Goal: Task Accomplishment & Management: Use online tool/utility

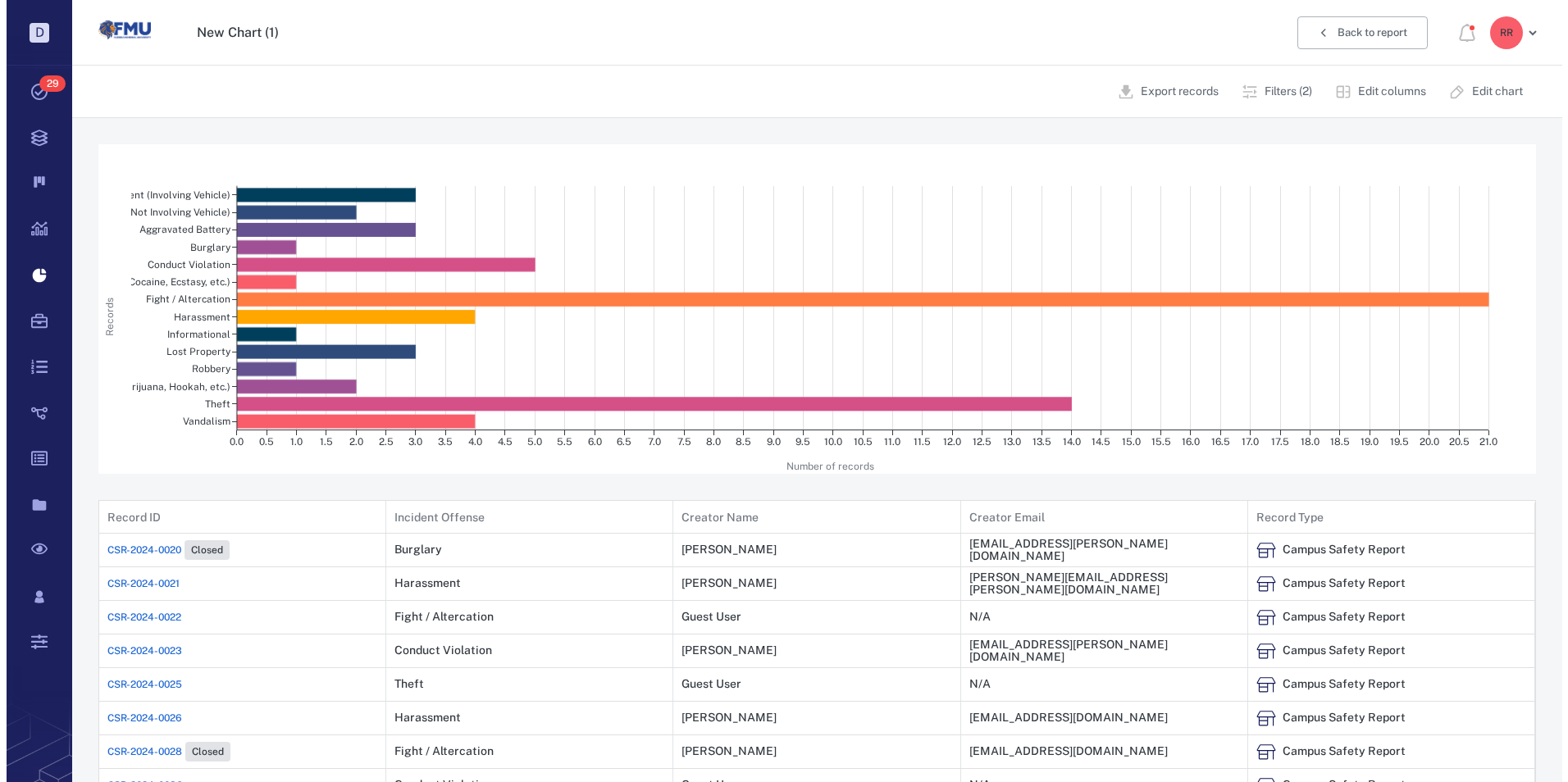
scroll to position [692, 1423]
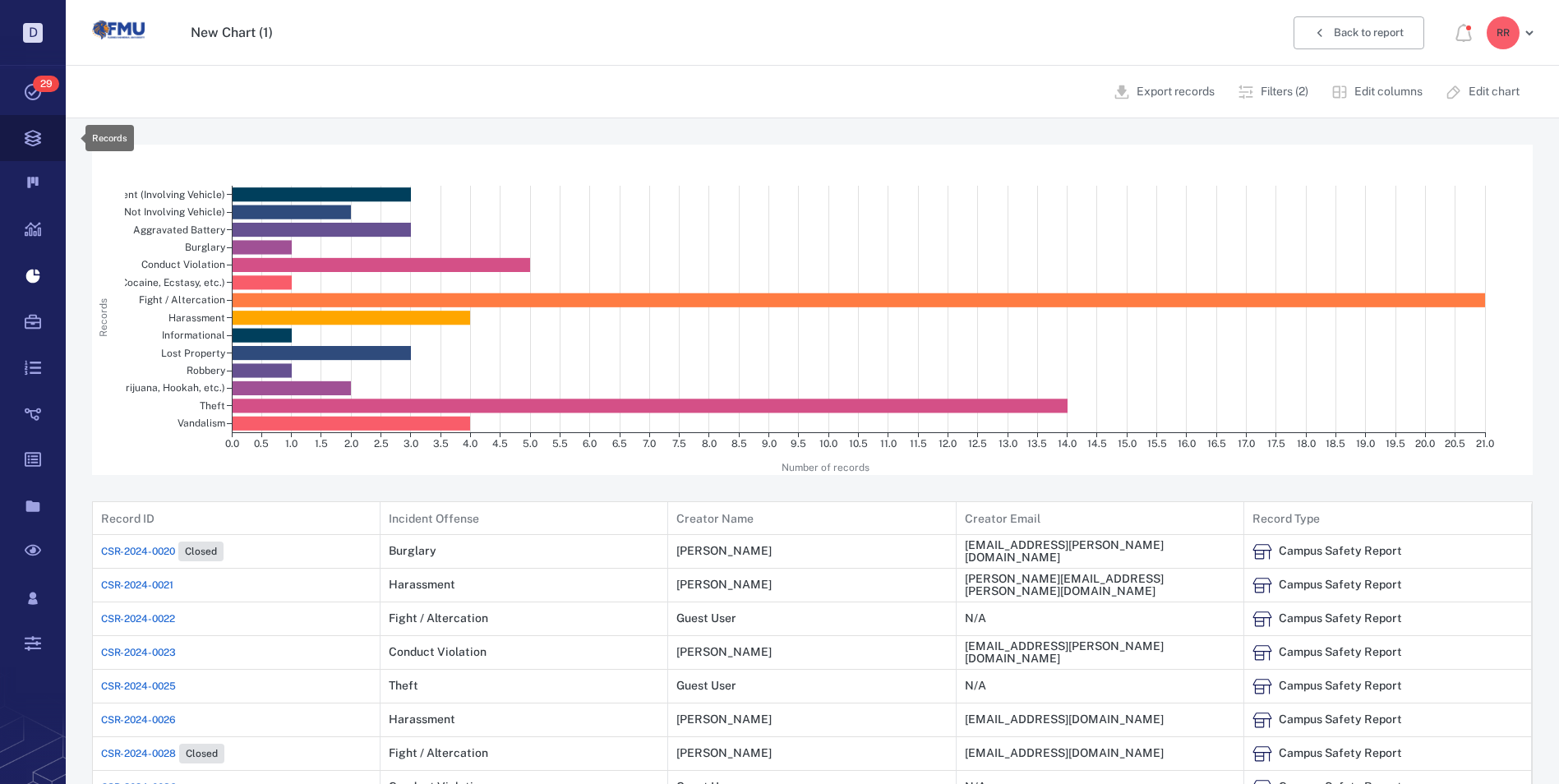
drag, startPoint x: 35, startPoint y: 131, endPoint x: 48, endPoint y: 132, distance: 13.0
click at [35, 131] on icon at bounding box center [33, 137] width 16 height 16
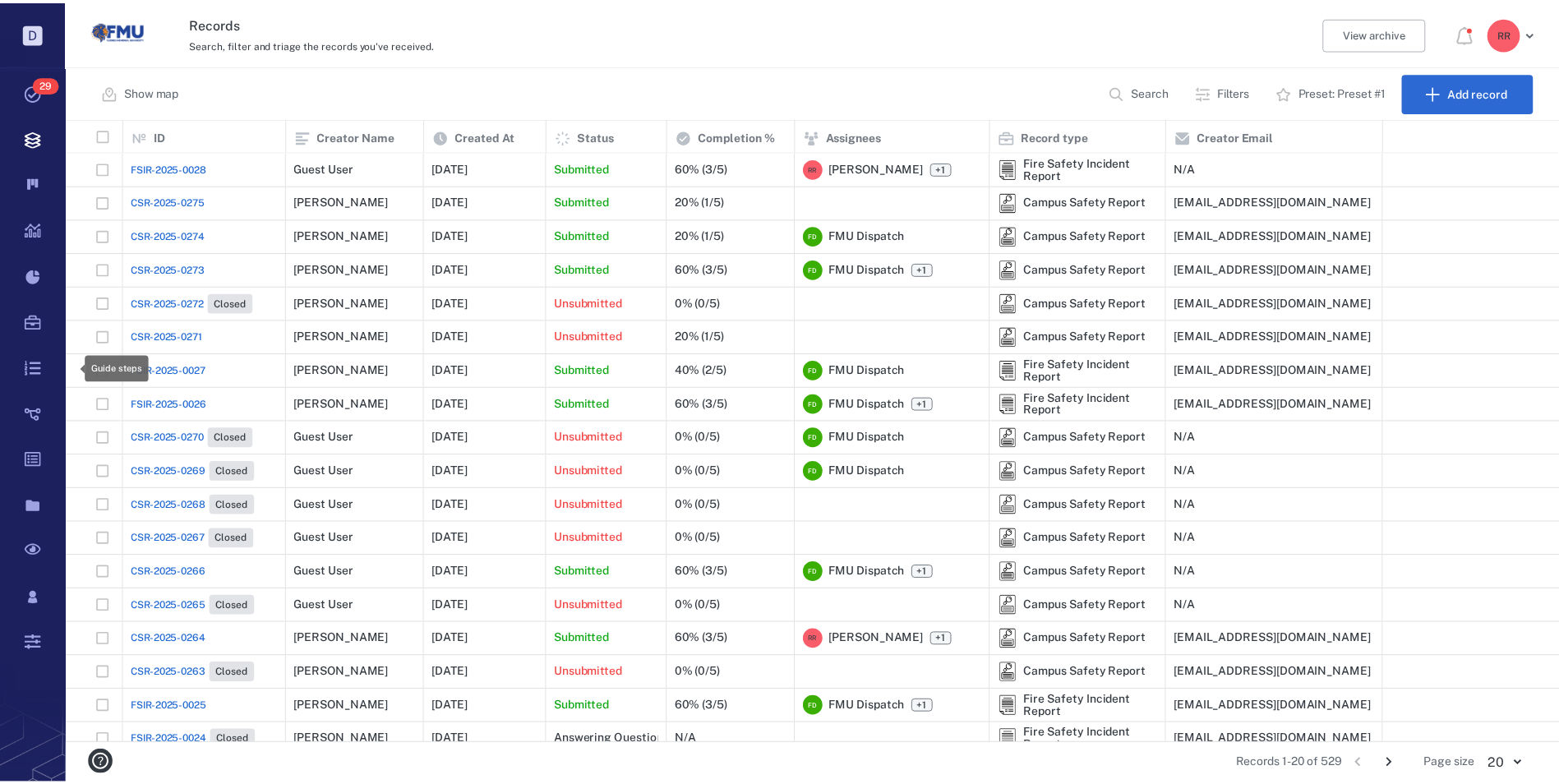
scroll to position [613, 1492]
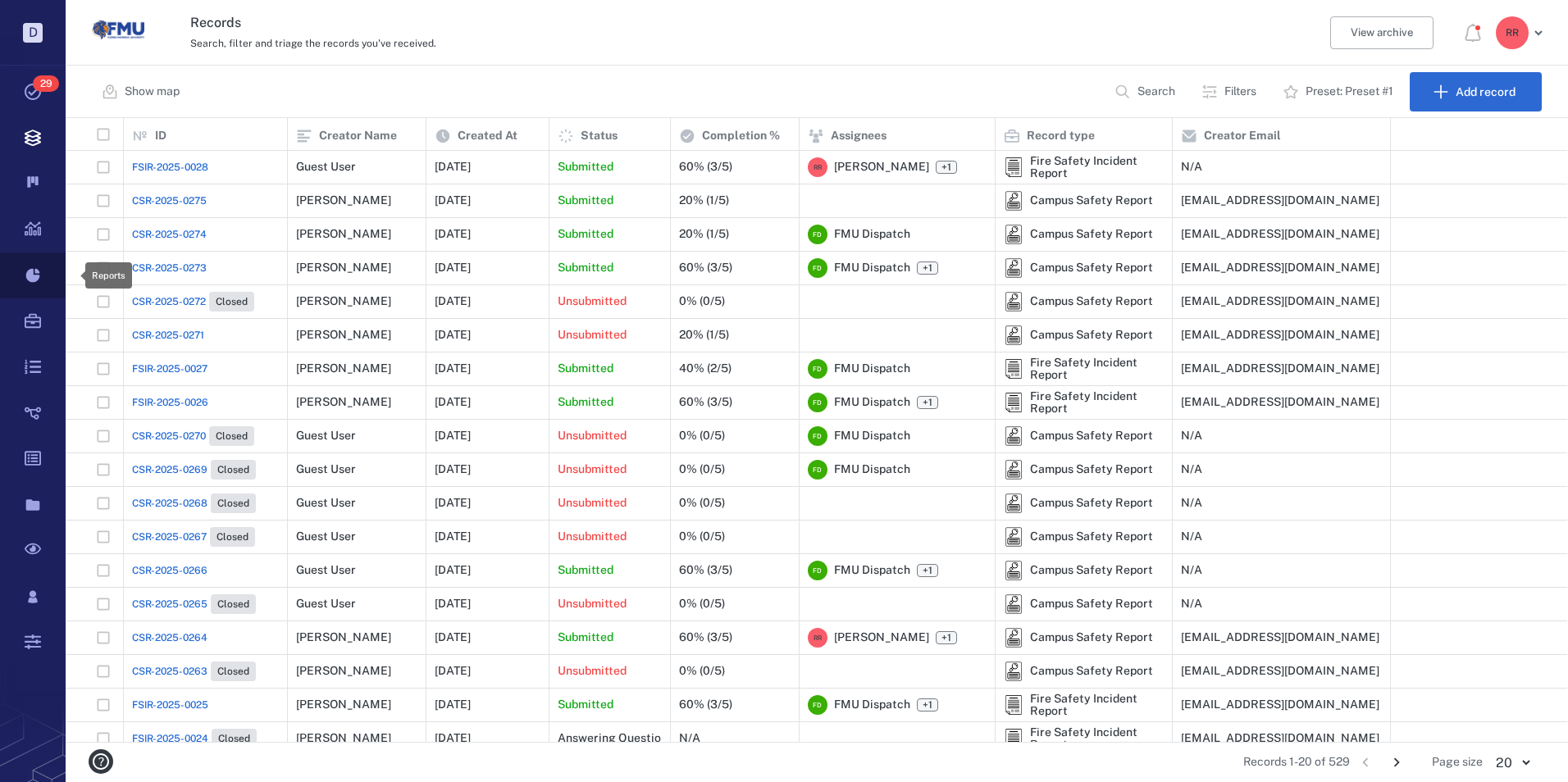
click at [35, 271] on icon at bounding box center [33, 276] width 14 height 14
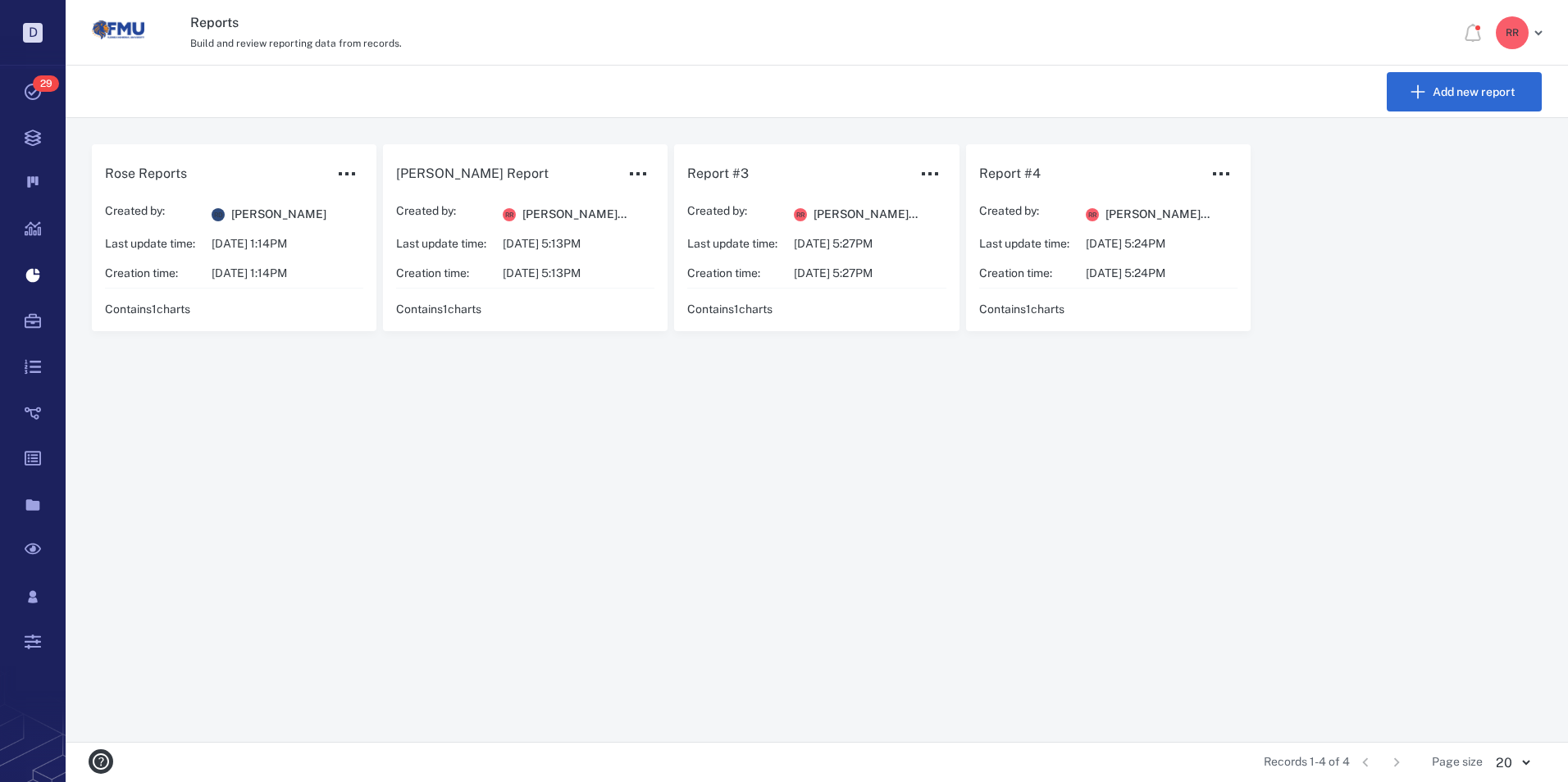
click at [1063, 249] on p "Last update time:" at bounding box center [1024, 244] width 90 height 16
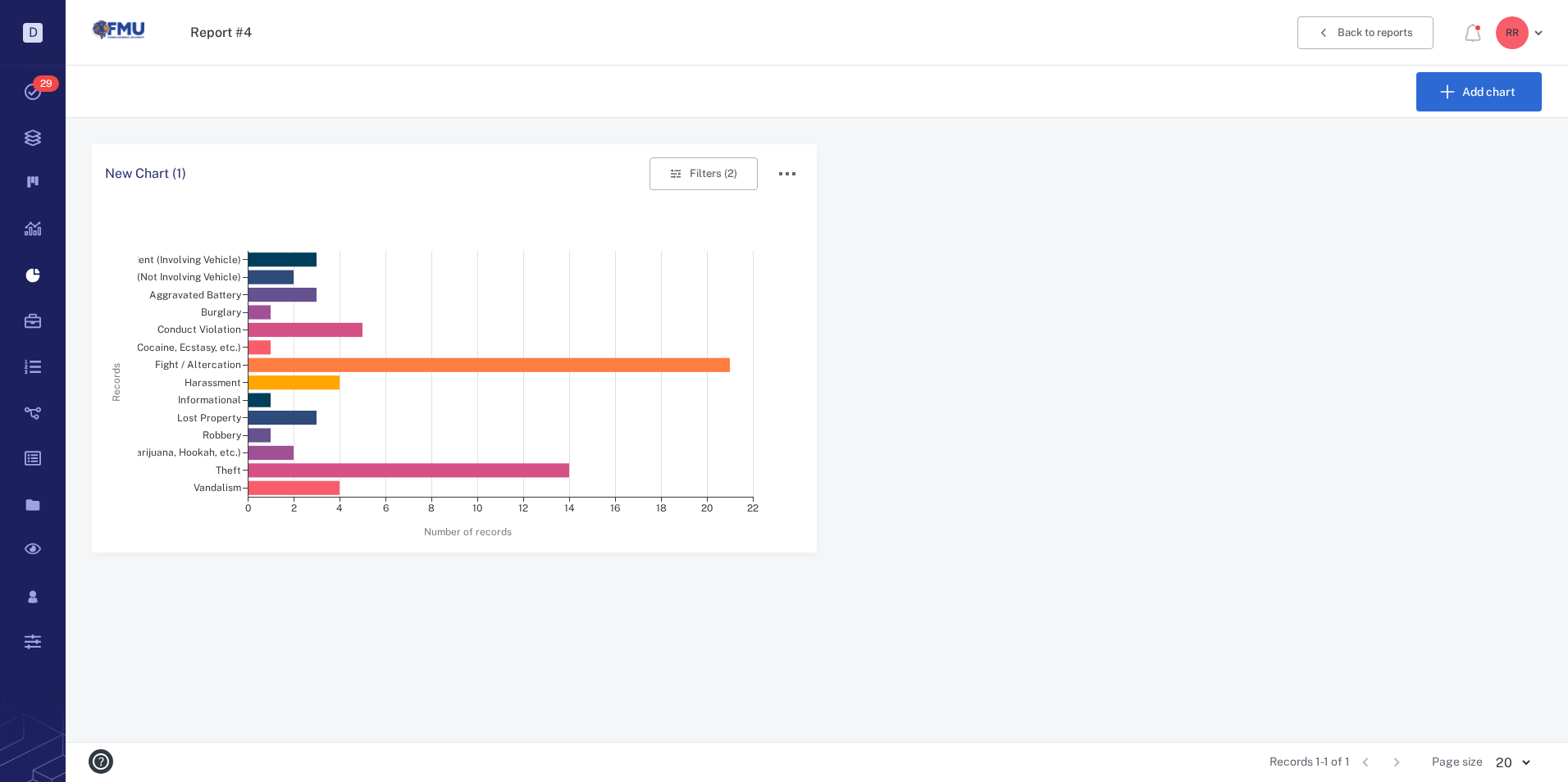
click at [777, 178] on icon "button" at bounding box center [787, 173] width 20 height 20
click at [818, 203] on p "Show details" at bounding box center [812, 203] width 69 height 16
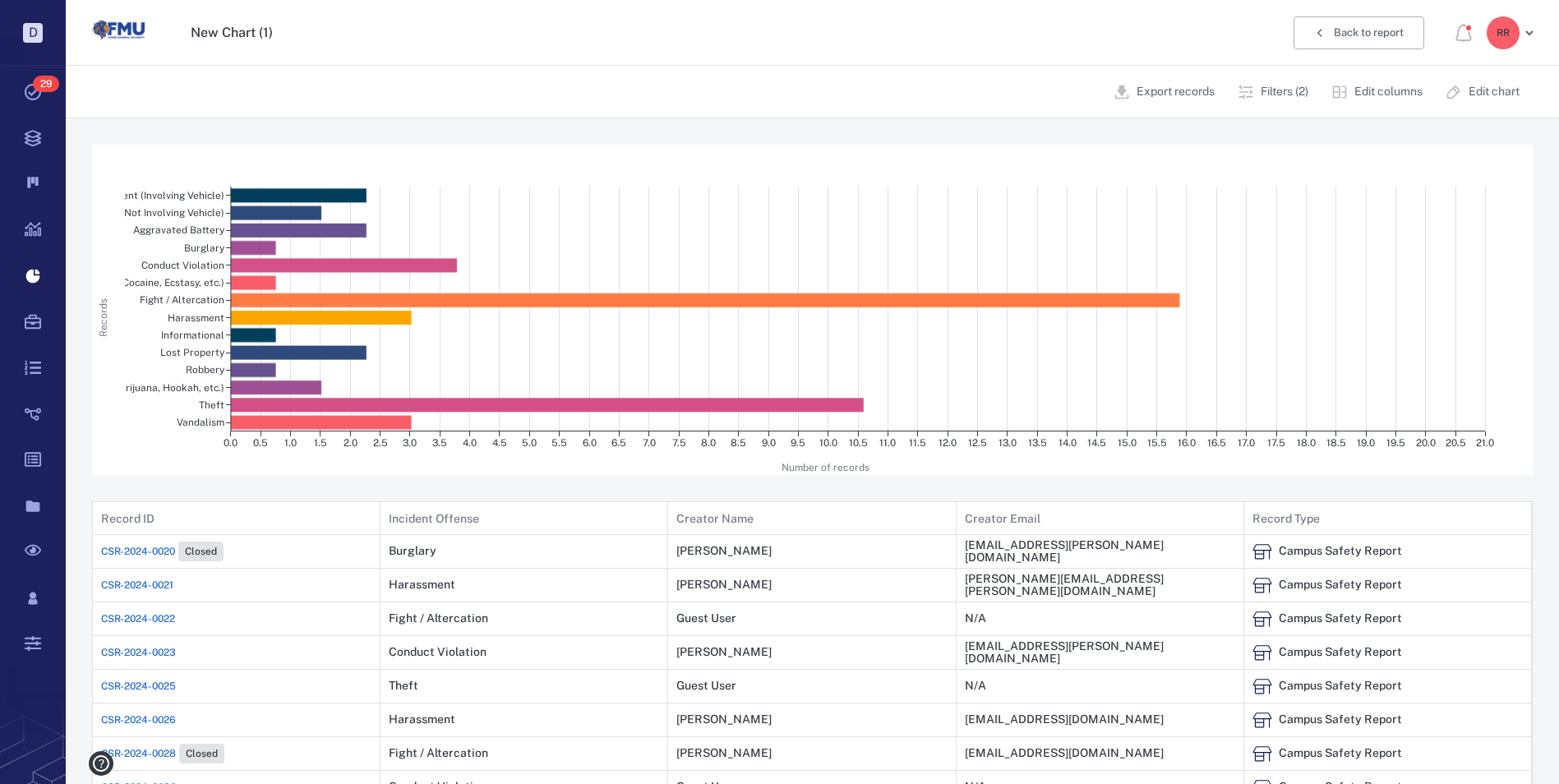
scroll to position [13, 13]
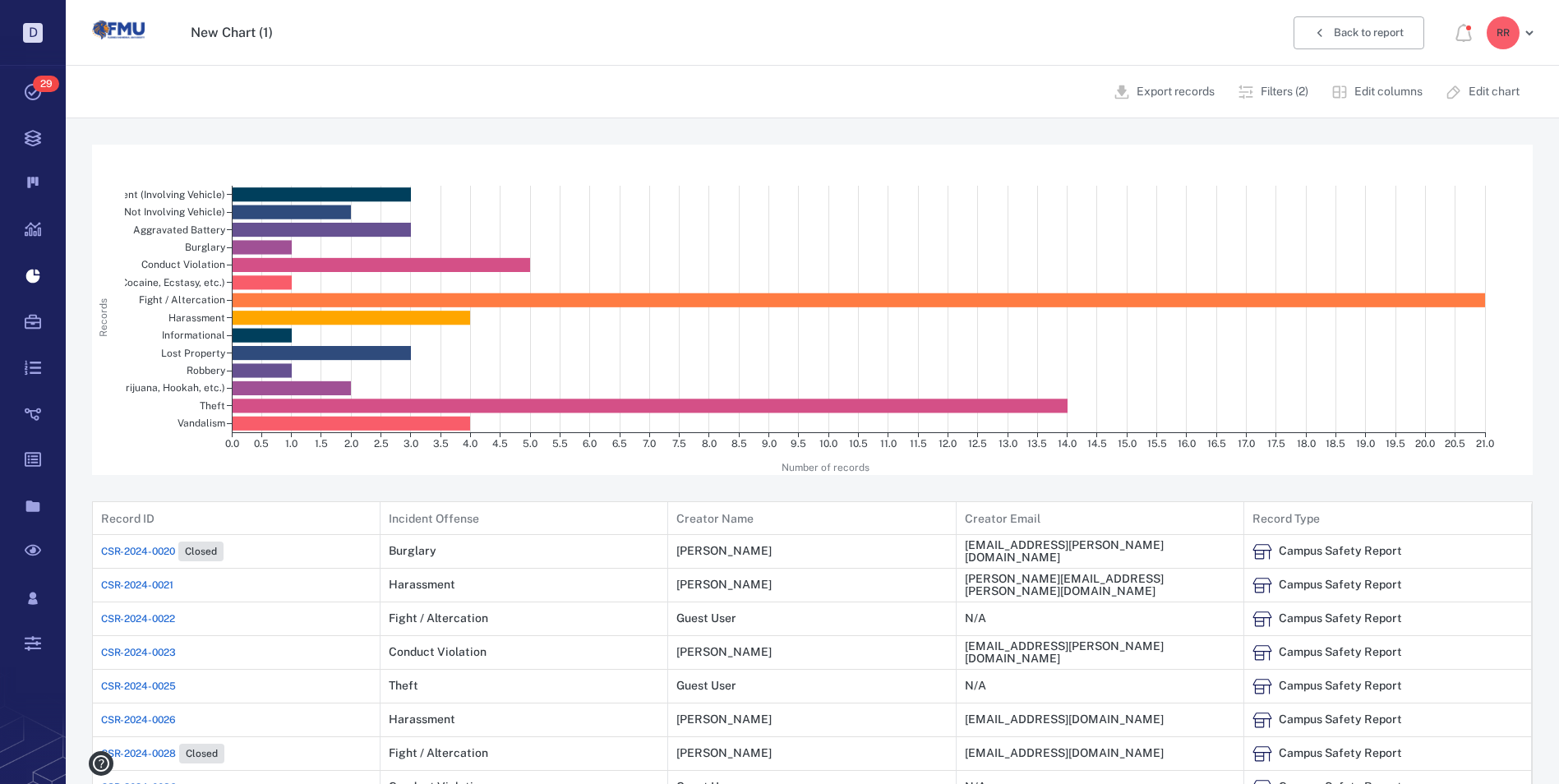
click at [1374, 89] on p "Edit columns" at bounding box center [1388, 92] width 68 height 16
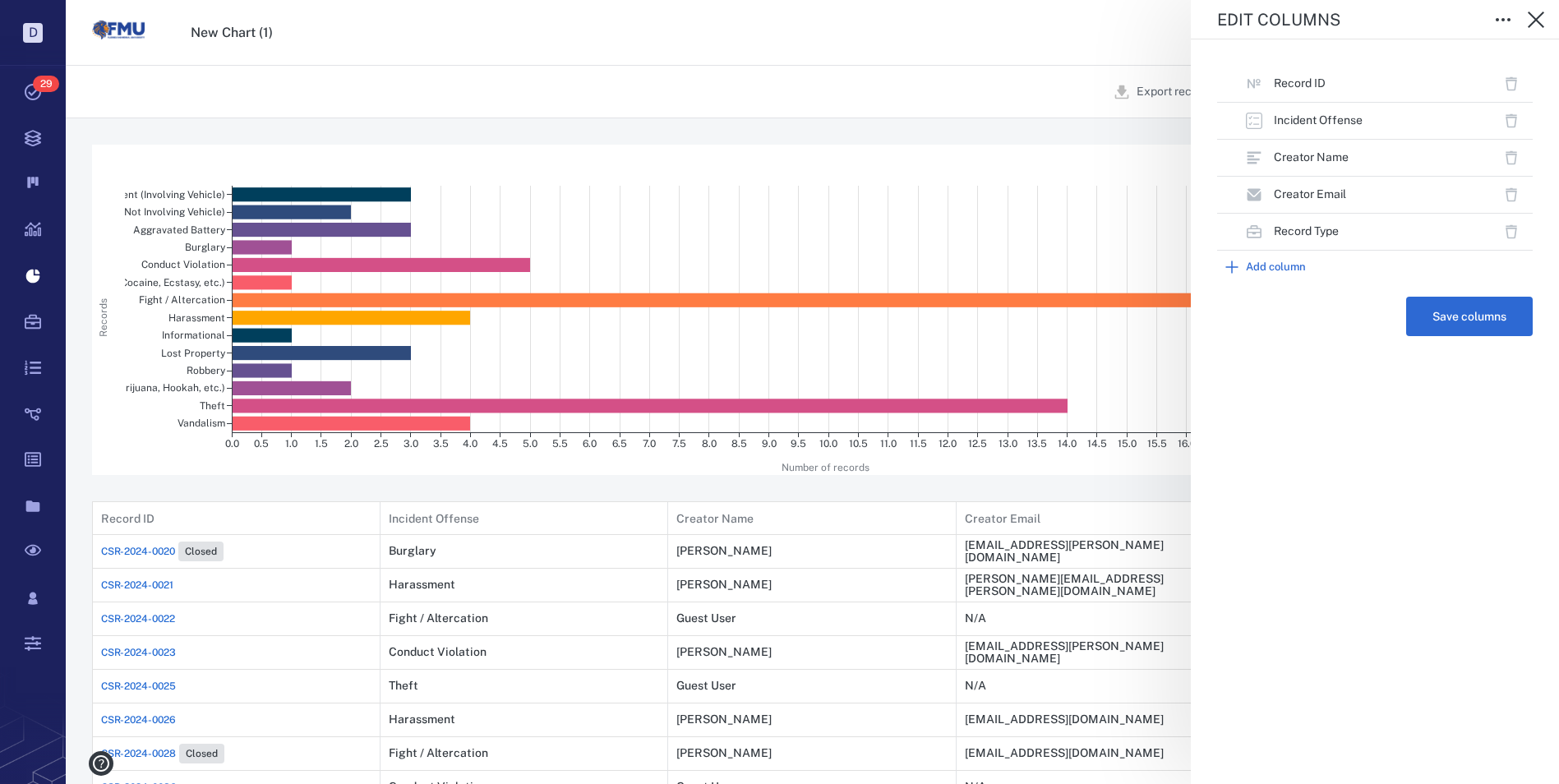
click at [1264, 263] on button "Add column" at bounding box center [1374, 267] width 315 height 33
click at [1524, 304] on icon "Open" at bounding box center [1517, 300] width 16 height 16
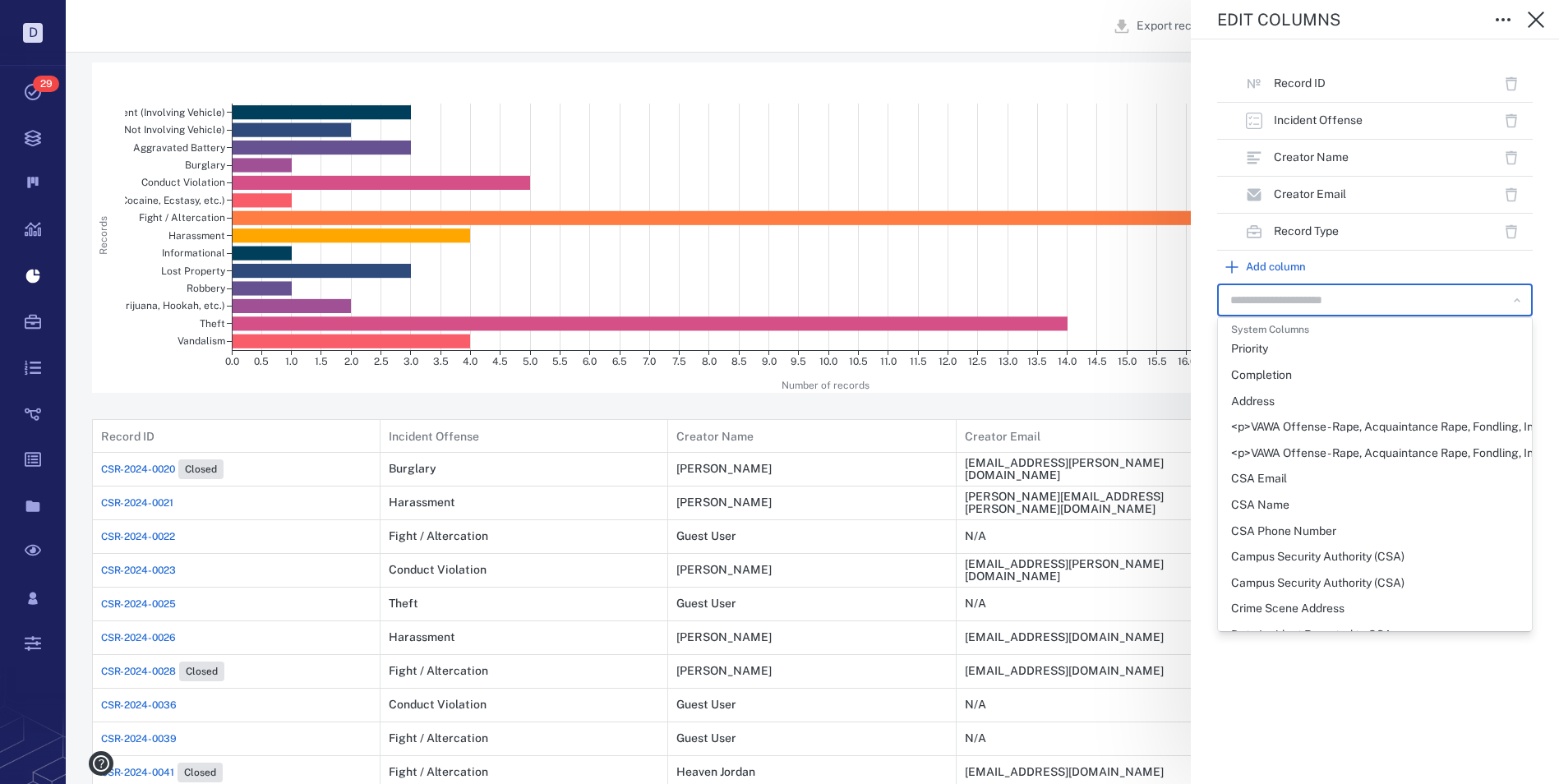
scroll to position [0, 0]
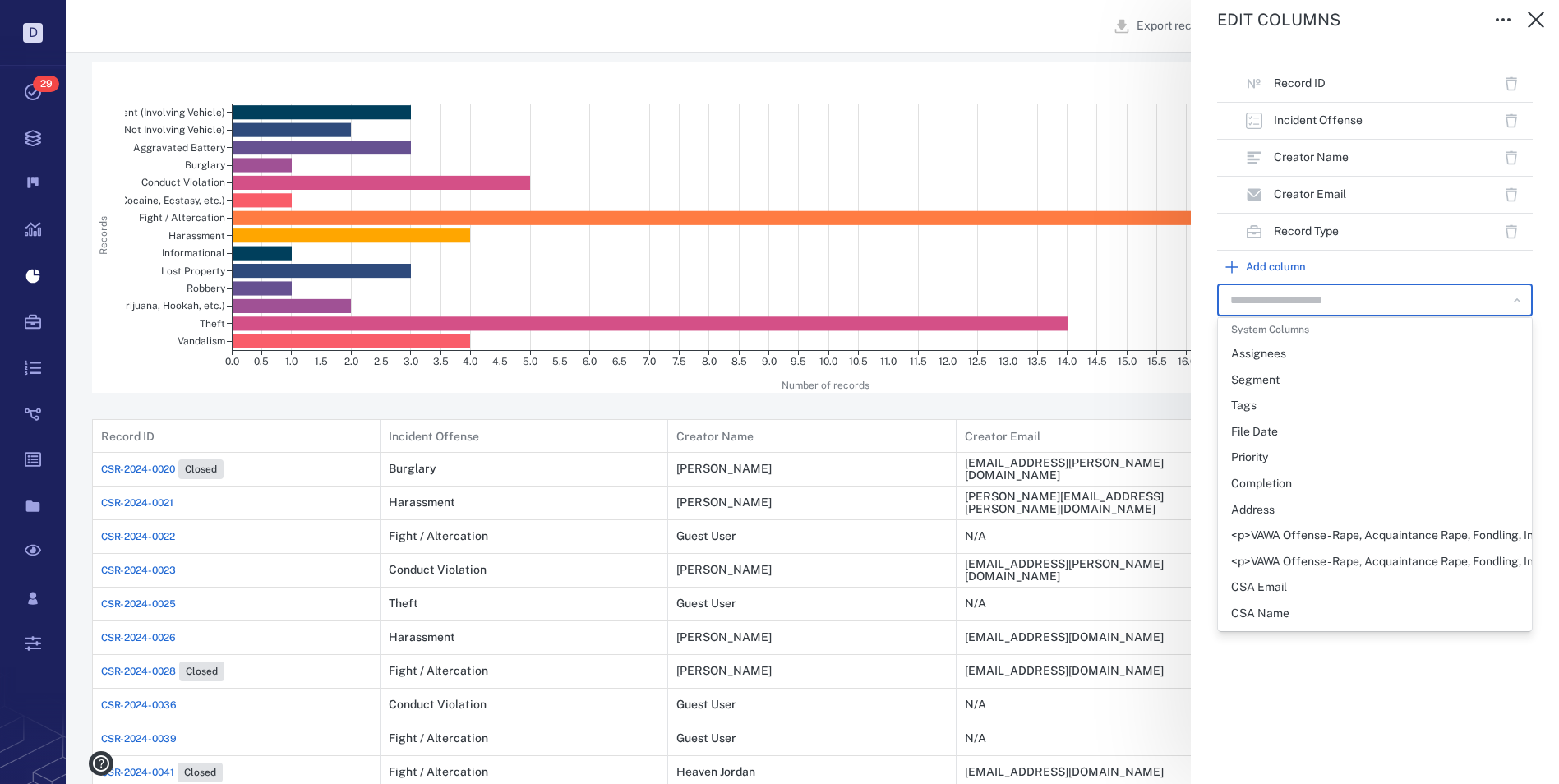
click at [1542, 294] on div "Record ID Incident Offense Creator Name Creator Email Record Type Add column ​ …" at bounding box center [1375, 412] width 368 height 744
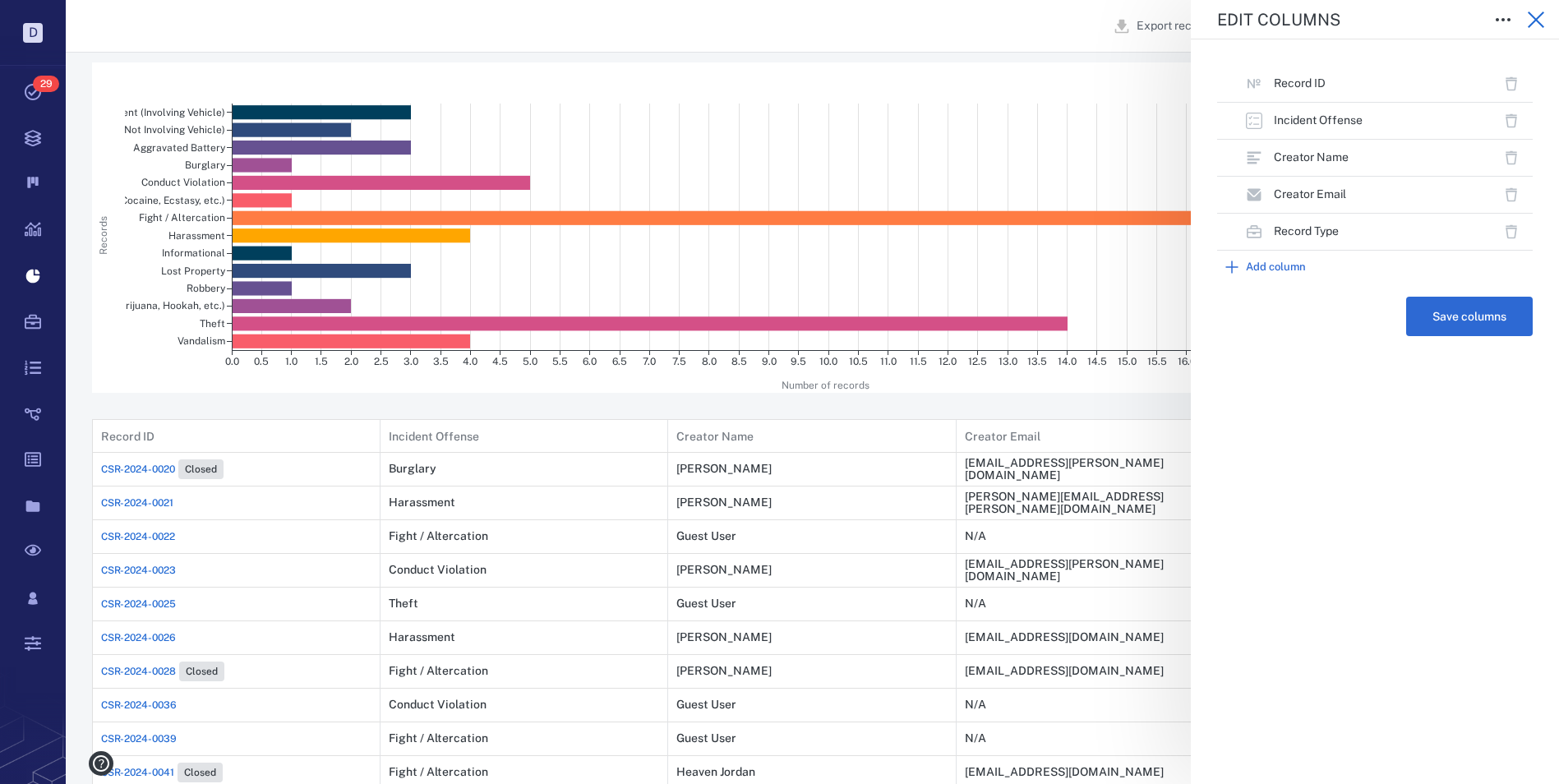
click at [1534, 22] on icon "button" at bounding box center [1536, 19] width 16 height 16
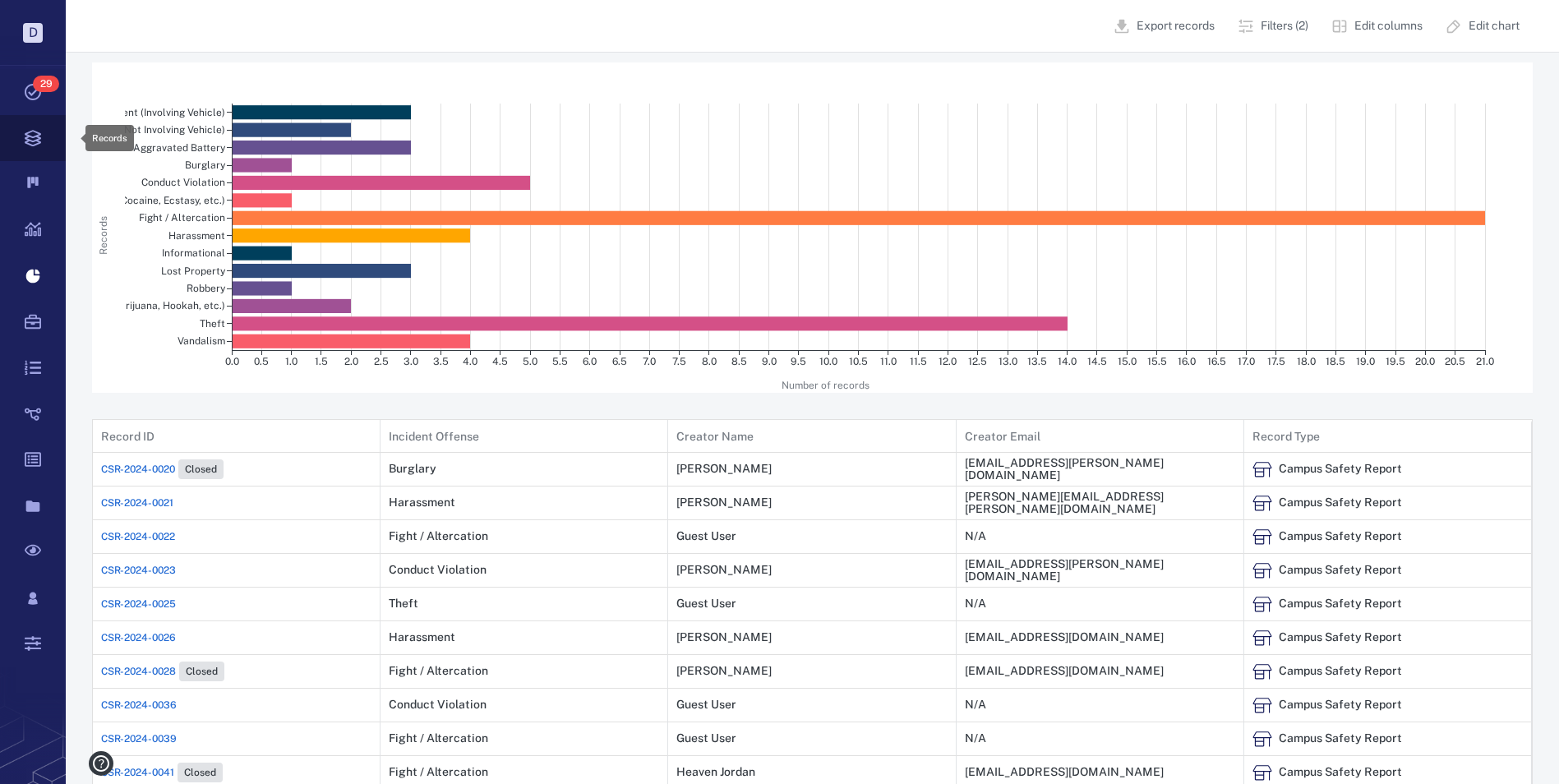
click at [28, 136] on icon at bounding box center [33, 137] width 16 height 16
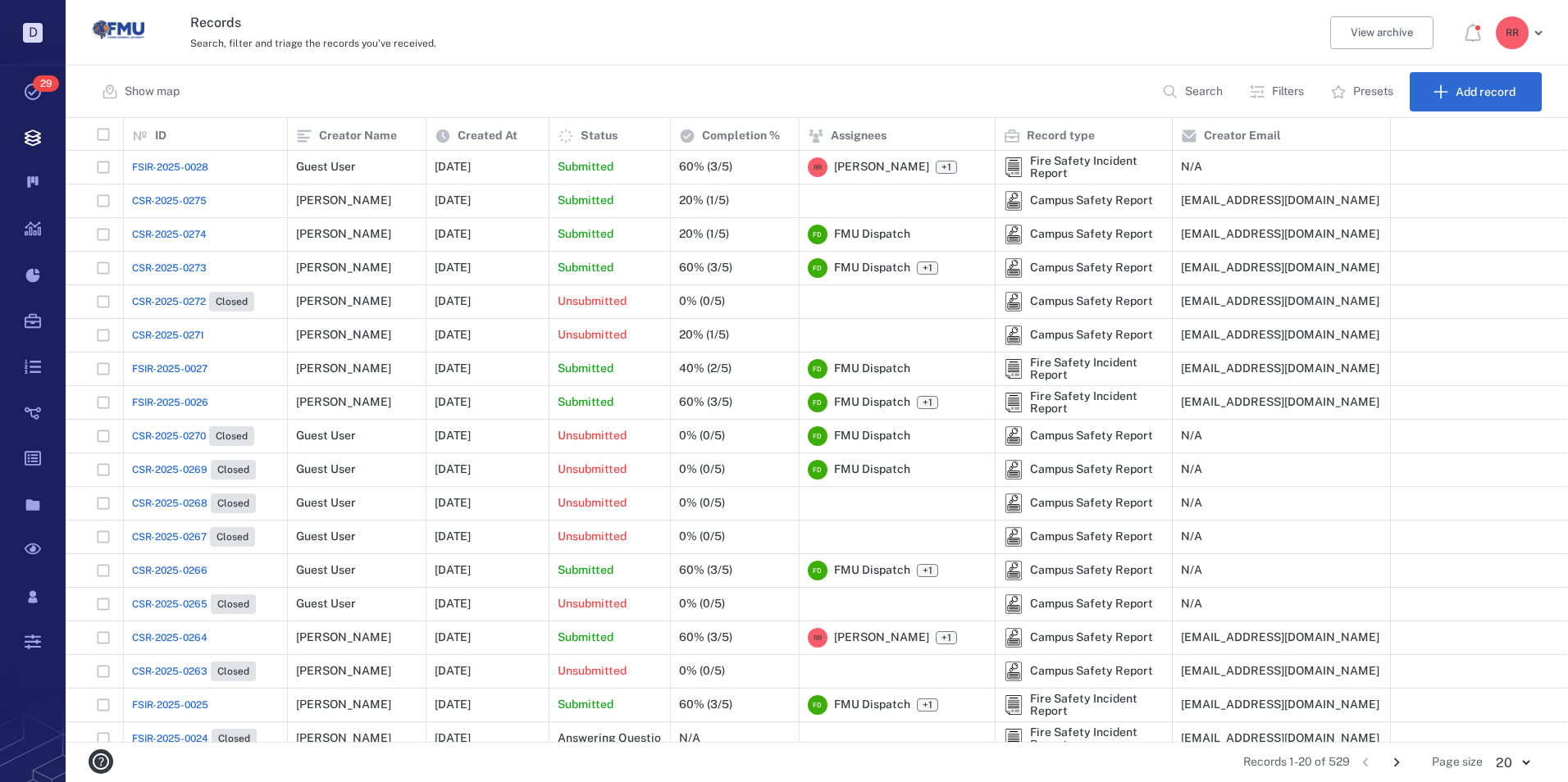
scroll to position [611, 1489]
